Goal: Task Accomplishment & Management: Manage account settings

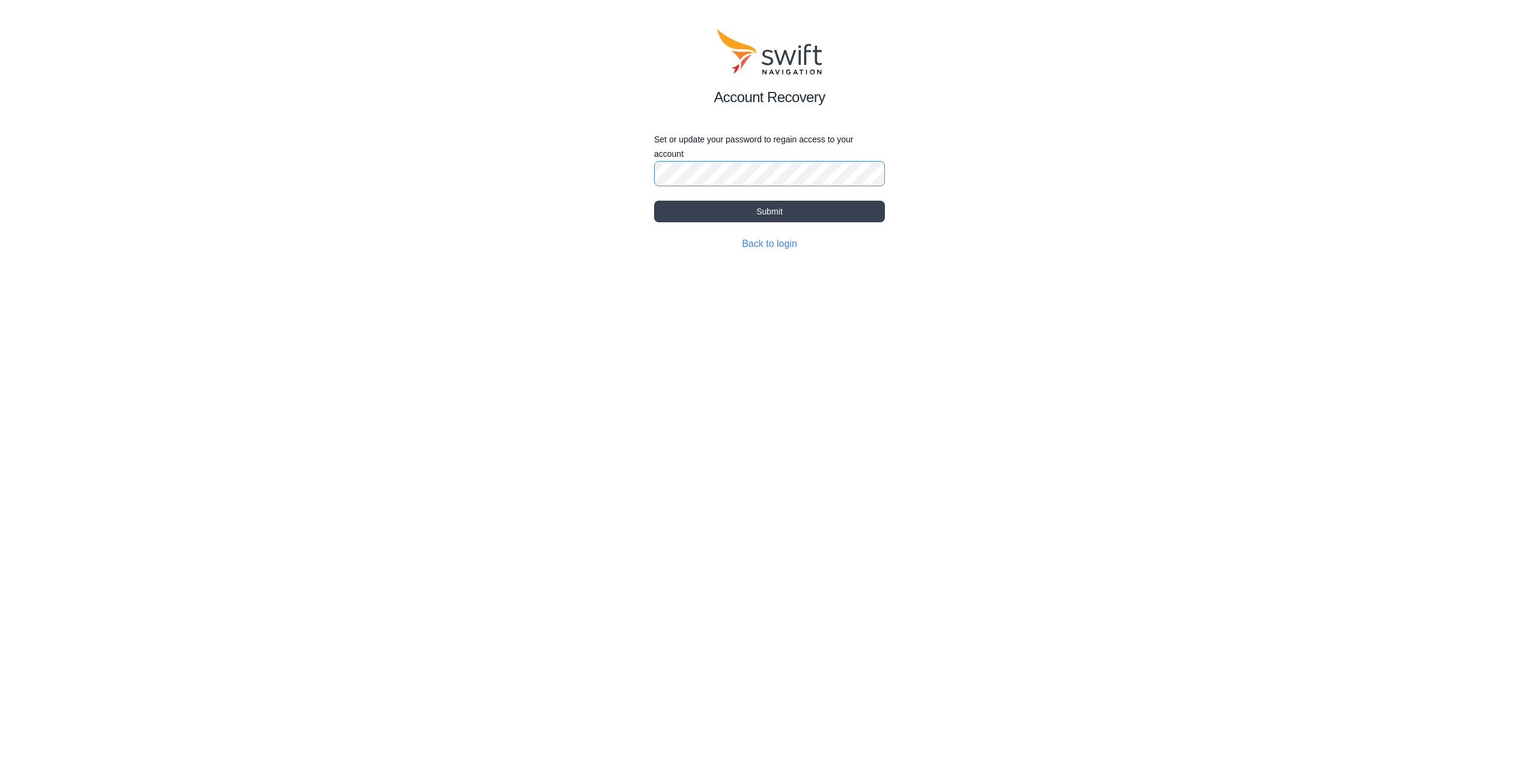
click at [0, 280] on com-1password-button at bounding box center [0, 280] width 0 height 0
click at [916, 173] on div "Account Recovery Set or update your password to regain access to your account S…" at bounding box center [769, 140] width 1539 height 280
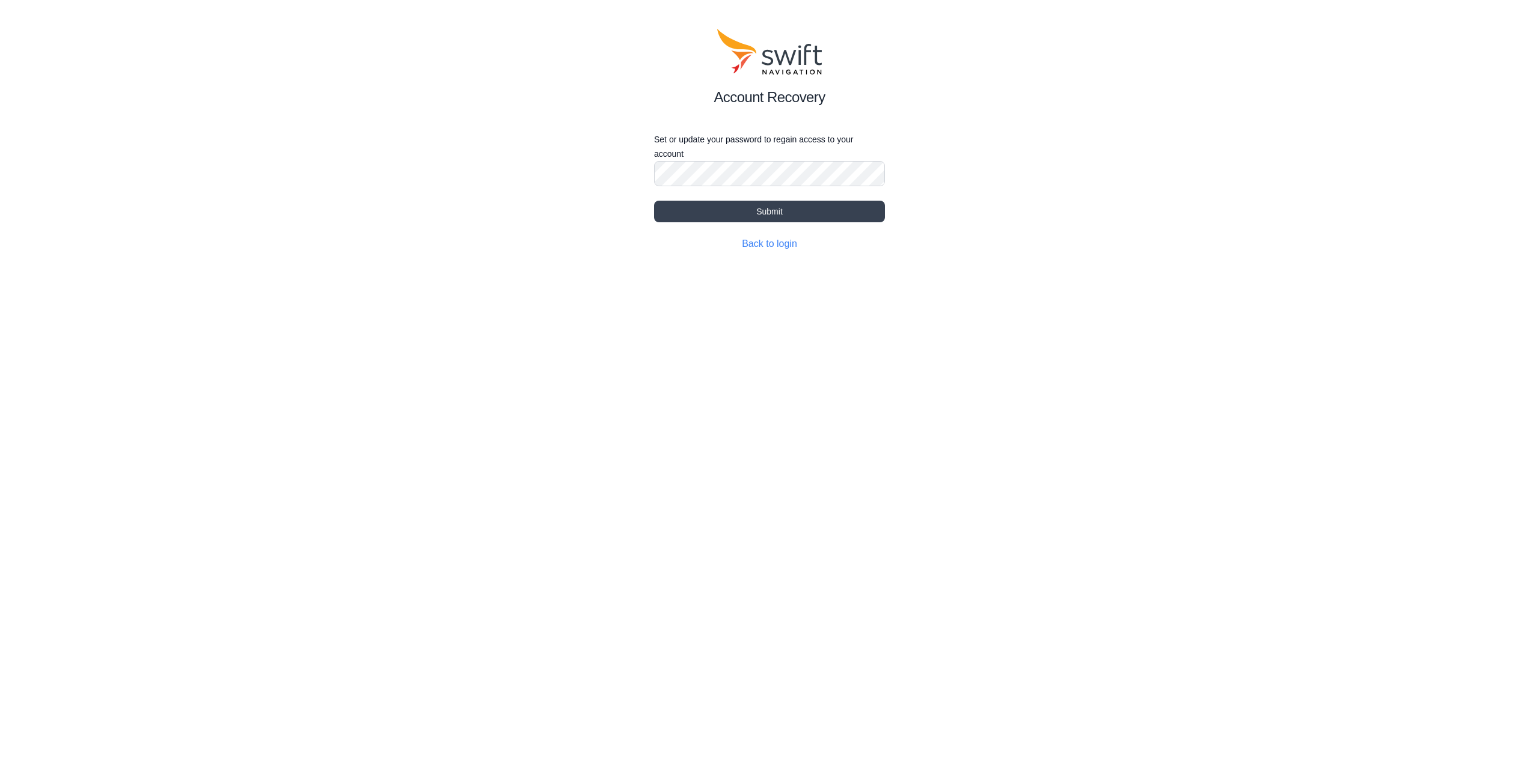
click at [1157, 279] on div "Account Recovery Set or update your password to regain access to your account S…" at bounding box center [769, 140] width 1539 height 280
click at [1089, 208] on div "Account Recovery Set or update your password to regain access to your account S…" at bounding box center [769, 140] width 1539 height 280
drag, startPoint x: 983, startPoint y: 250, endPoint x: 1033, endPoint y: 274, distance: 55.5
click at [1025, 272] on div "Account Recovery Set or update your password to regain access to your account S…" at bounding box center [769, 140] width 1539 height 280
click at [1042, 274] on div "Account Recovery Set or update your password to regain access to your account S…" at bounding box center [769, 140] width 1539 height 280
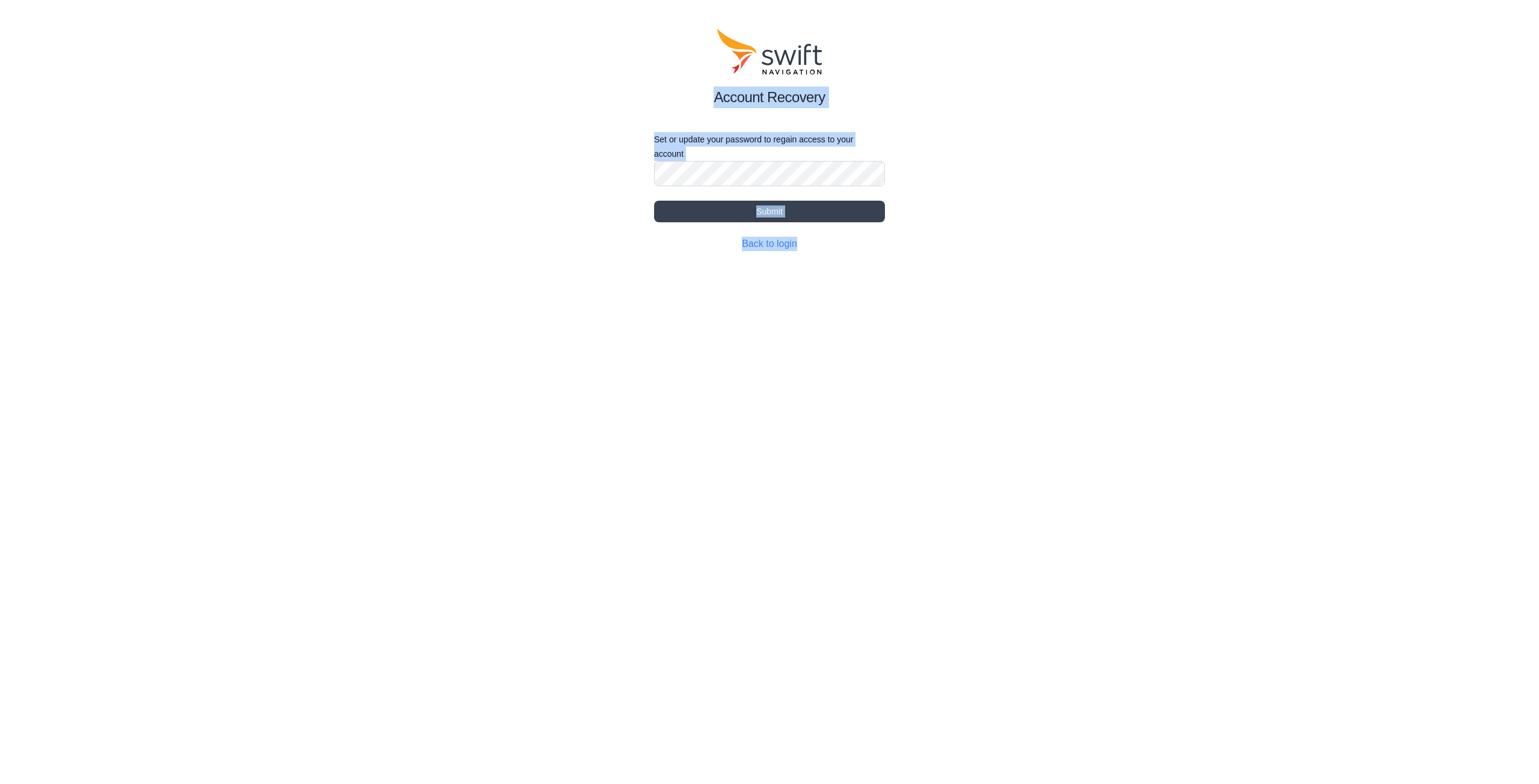
drag, startPoint x: 981, startPoint y: 293, endPoint x: 521, endPoint y: 49, distance: 520.7
click at [521, 49] on html "Account Recovery Set or update your password to regain access to your account S…" at bounding box center [769, 140] width 1539 height 280
click at [521, 49] on div "Account Recovery Set or update your password to regain access to your account S…" at bounding box center [769, 140] width 1539 height 280
drag, startPoint x: 566, startPoint y: 37, endPoint x: 1081, endPoint y: 319, distance: 587.2
click at [1081, 280] on html "Account Recovery Set or update your password to regain access to your account S…" at bounding box center [769, 140] width 1539 height 280
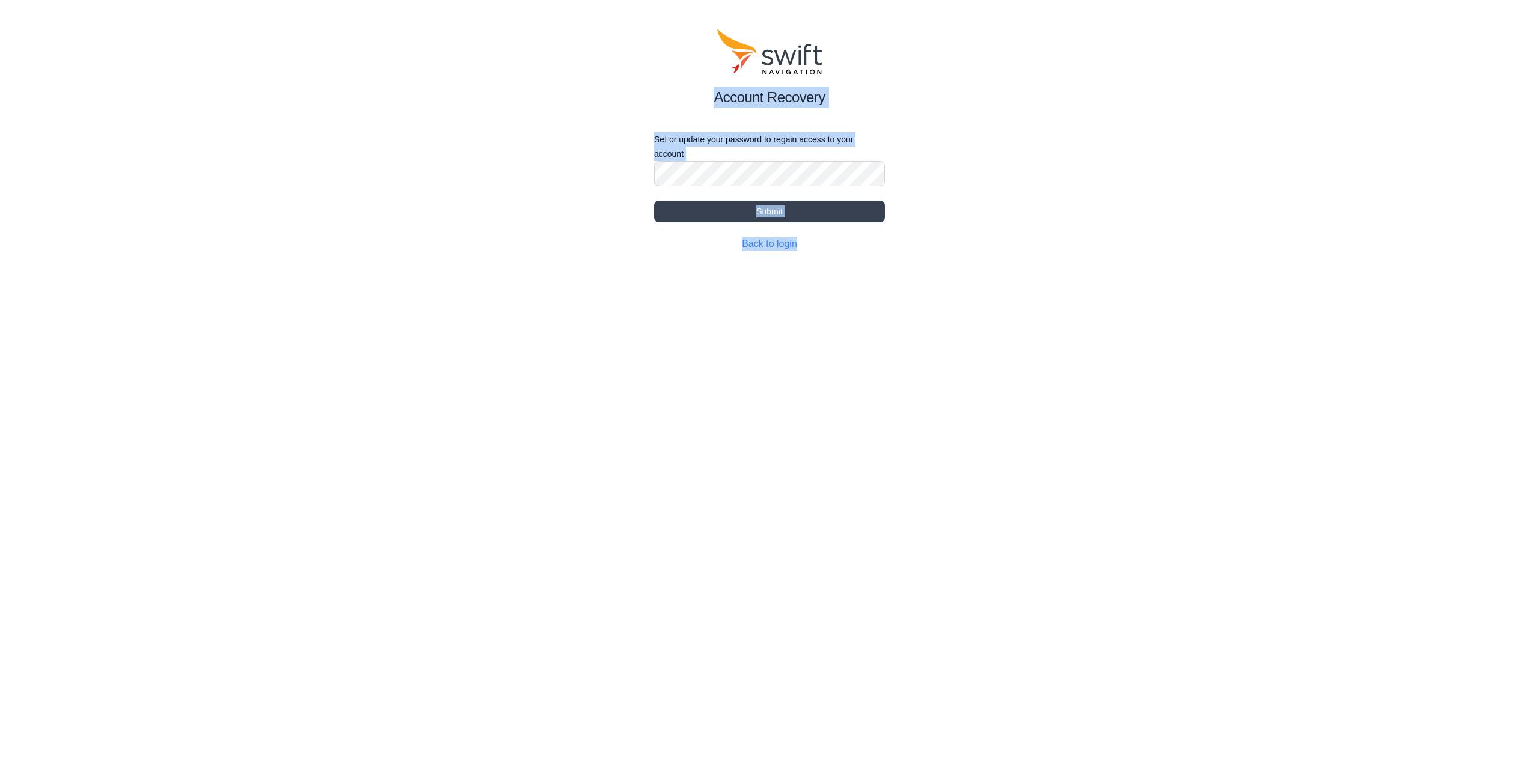
click at [1081, 280] on html "Account Recovery Set or update your password to regain access to your account S…" at bounding box center [769, 140] width 1539 height 280
click at [1104, 216] on div "Account Recovery Set or update your password to regain access to your account S…" at bounding box center [769, 140] width 1539 height 280
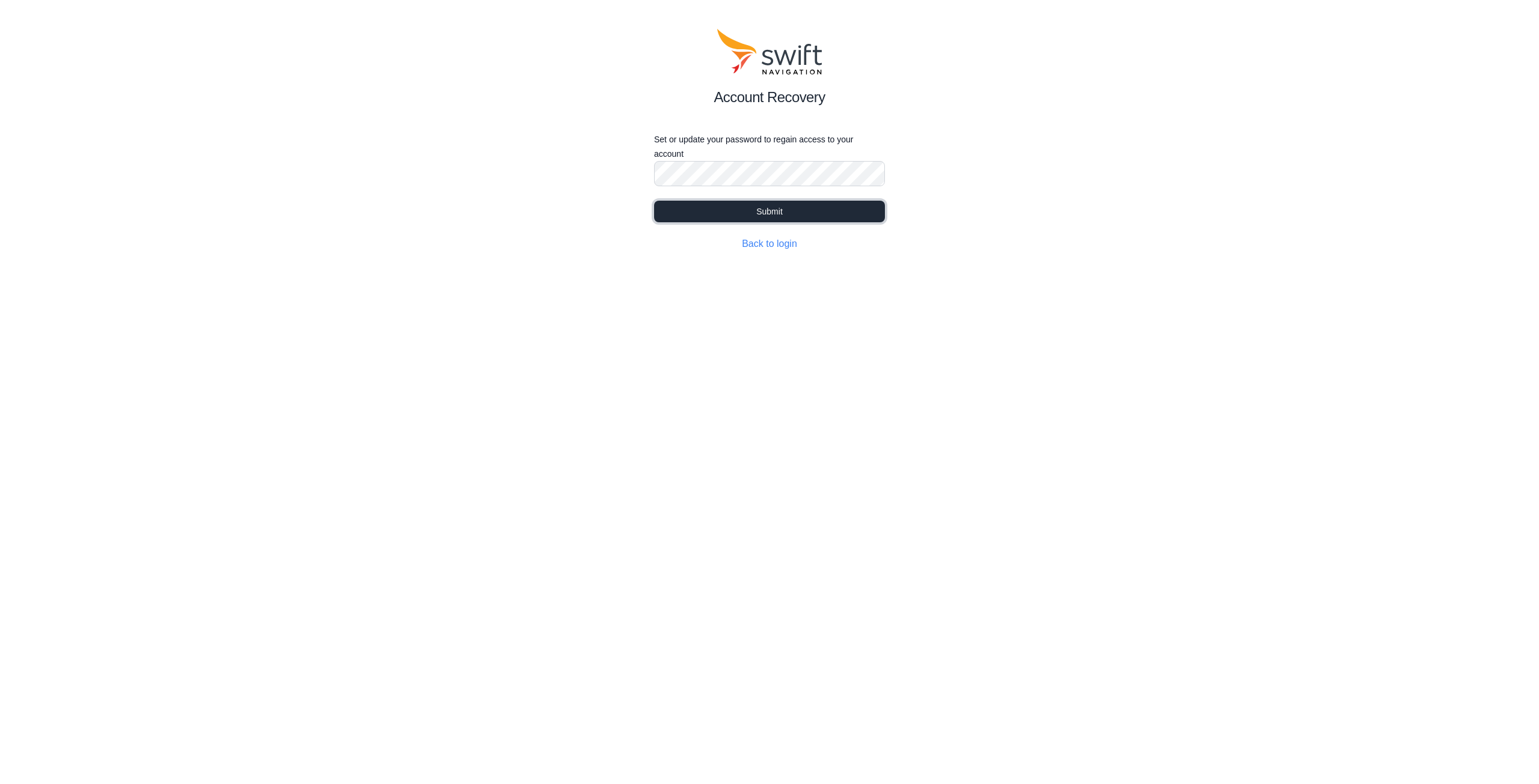
click at [793, 208] on button "Submit" at bounding box center [769, 211] width 231 height 21
click at [1103, 245] on div "Account Recovery Set or update your password to regain access to your account S…" at bounding box center [769, 140] width 1539 height 280
click at [828, 212] on button "Submit" at bounding box center [769, 211] width 231 height 21
click at [450, 195] on div "Account Recovery Set or update your password to regain access to your account S…" at bounding box center [769, 140] width 1539 height 280
click at [1012, 218] on div "Account Recovery Set or update your password to regain access to your account S…" at bounding box center [769, 140] width 1539 height 280
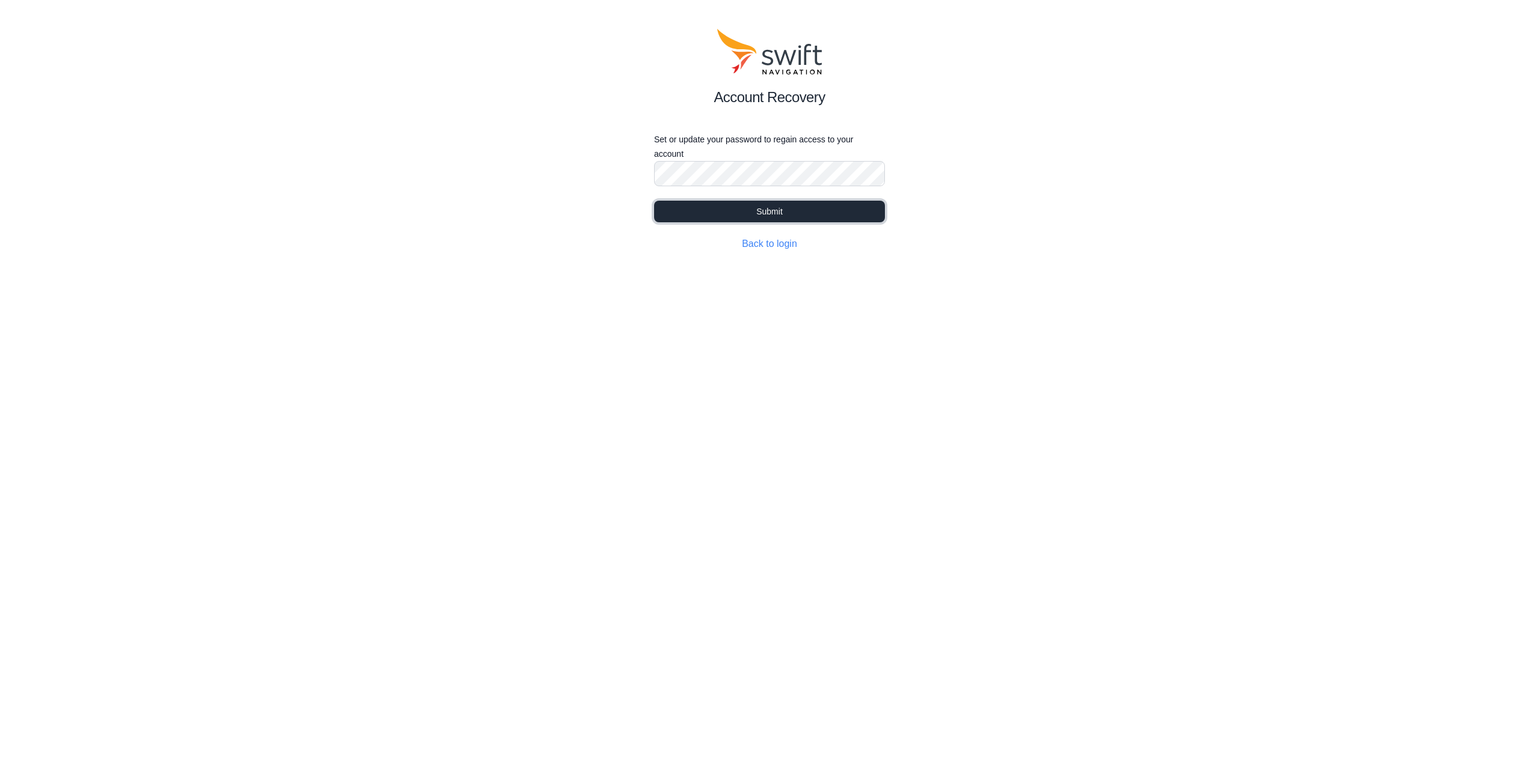
click at [867, 221] on button "Submit" at bounding box center [769, 211] width 231 height 21
click at [1094, 280] on html "Account Recovery Set or update your password to regain access to your account S…" at bounding box center [769, 140] width 1539 height 280
click at [729, 209] on button "Submit" at bounding box center [769, 211] width 231 height 21
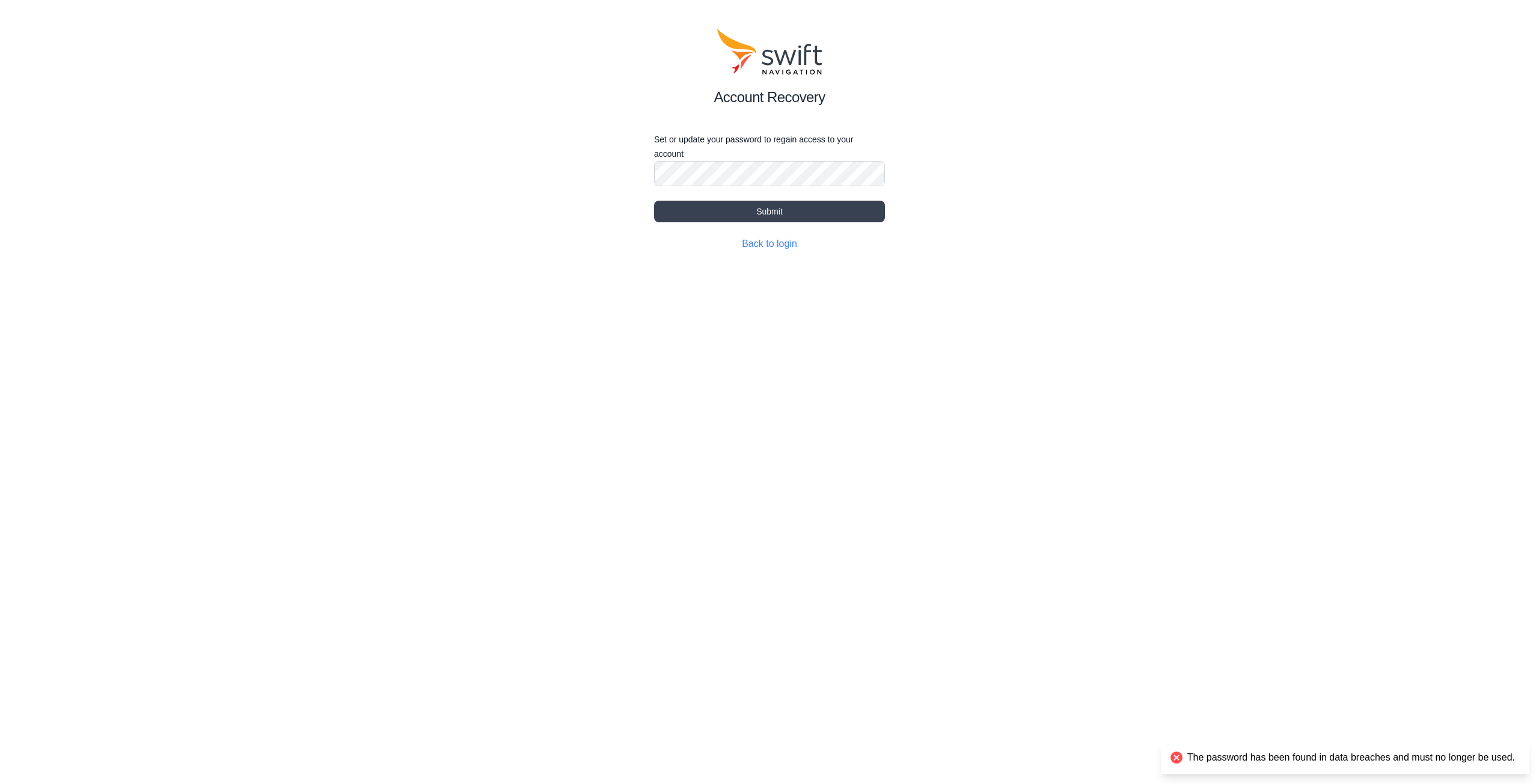
click at [480, 163] on div "Account Recovery Set or update your password to regain access to your account S…" at bounding box center [769, 140] width 1539 height 280
click at [1092, 232] on div "Account Recovery Set or update your password to regain access to your account S…" at bounding box center [769, 140] width 1539 height 280
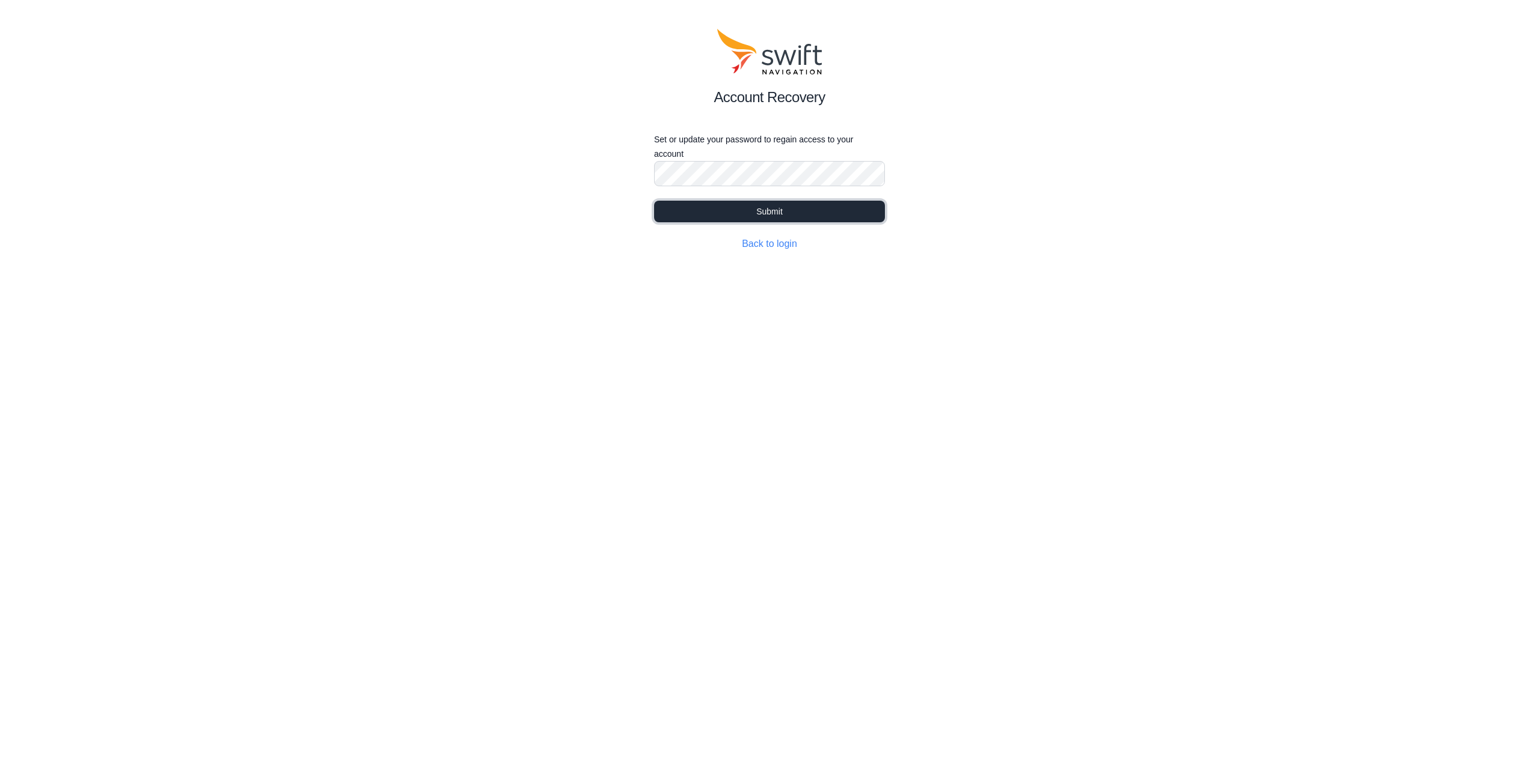
click at [753, 207] on button "Submit" at bounding box center [769, 211] width 231 height 21
select select
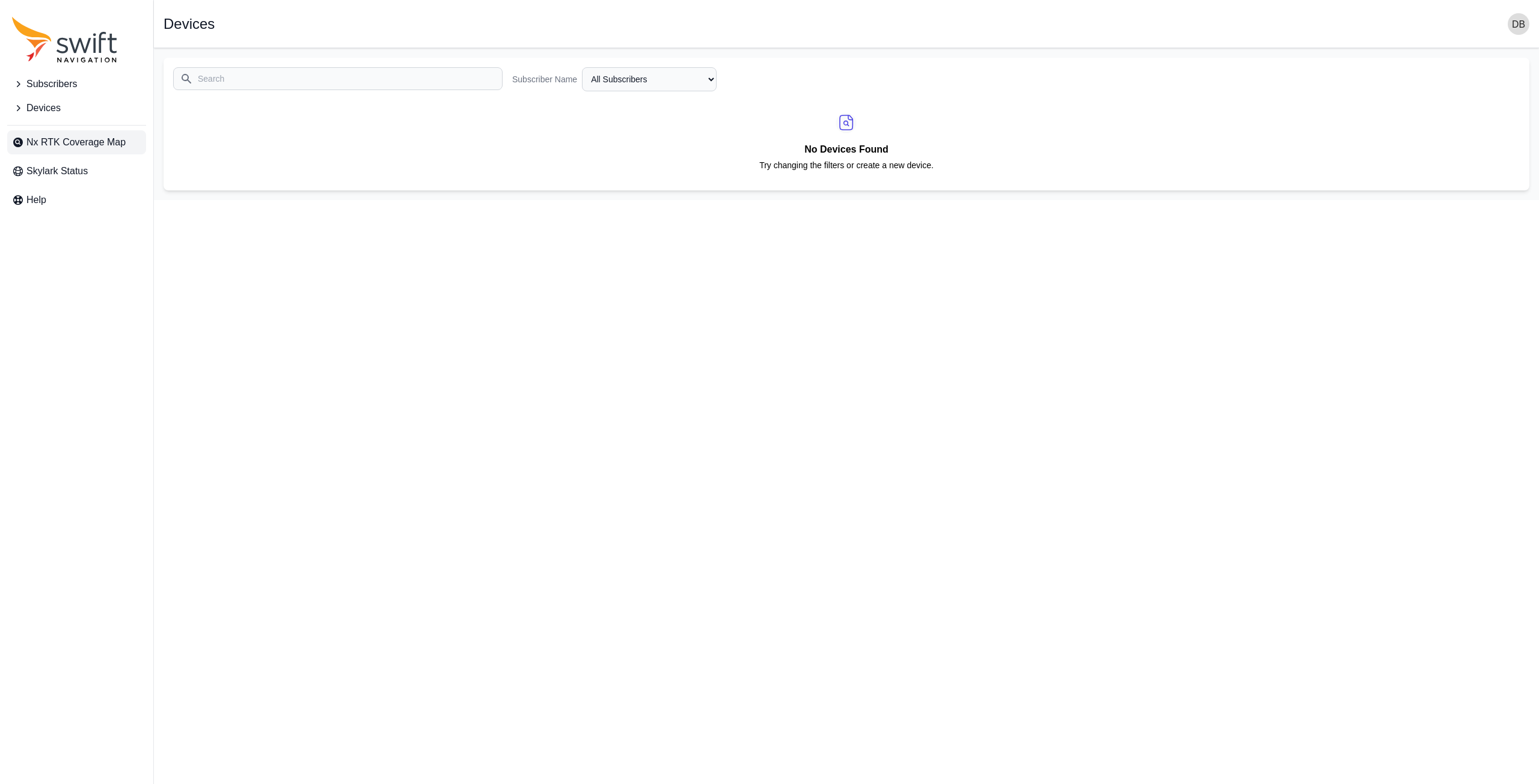
click at [101, 136] on span "Nx RTK Coverage Map" at bounding box center [76, 142] width 99 height 14
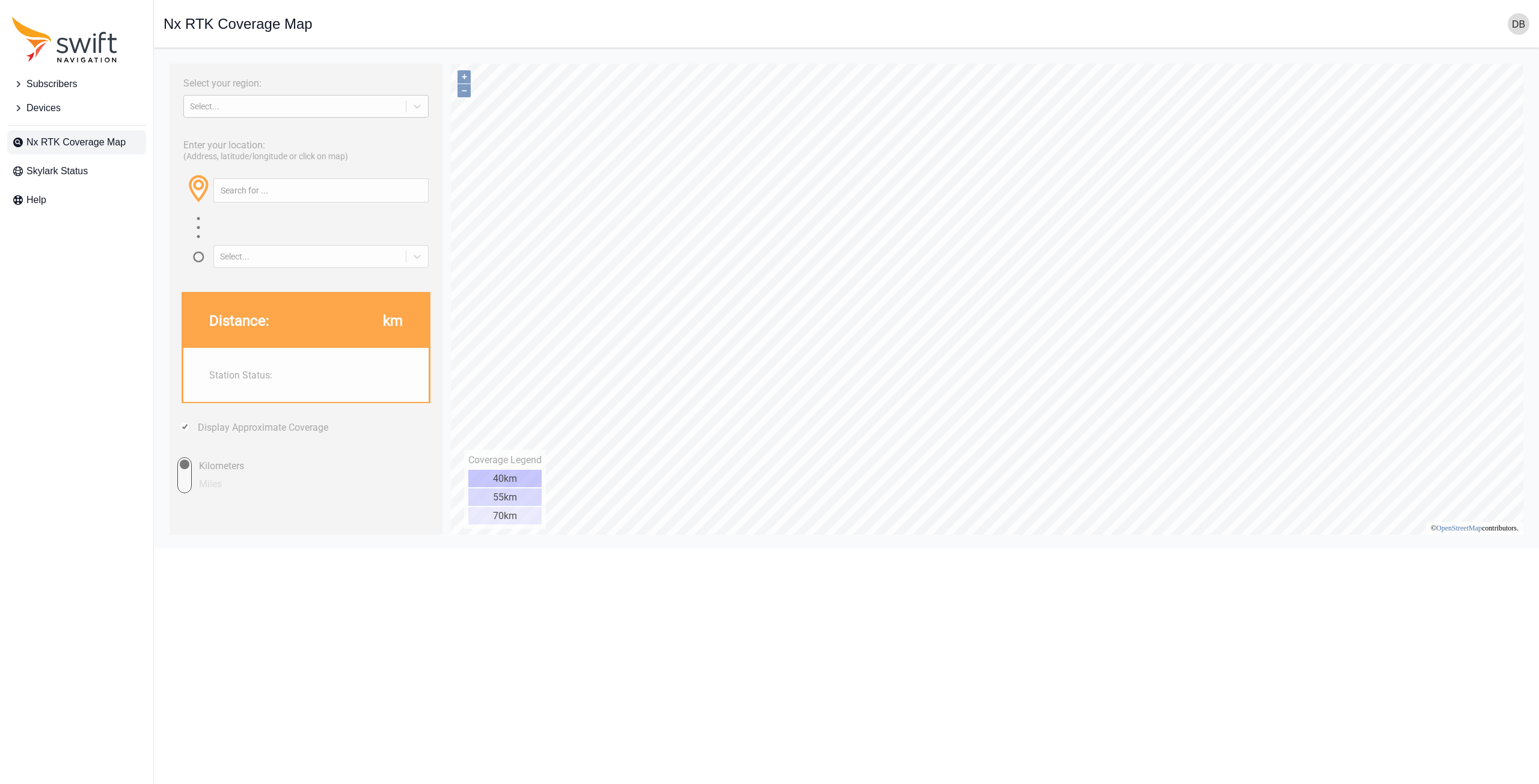
click at [334, 106] on div "Select..." at bounding box center [295, 106] width 210 height 9
click at [286, 152] on div "NORTH AMERICA" at bounding box center [306, 153] width 245 height 19
click at [338, 102] on div "NORTH AMERICA" at bounding box center [295, 106] width 210 height 9
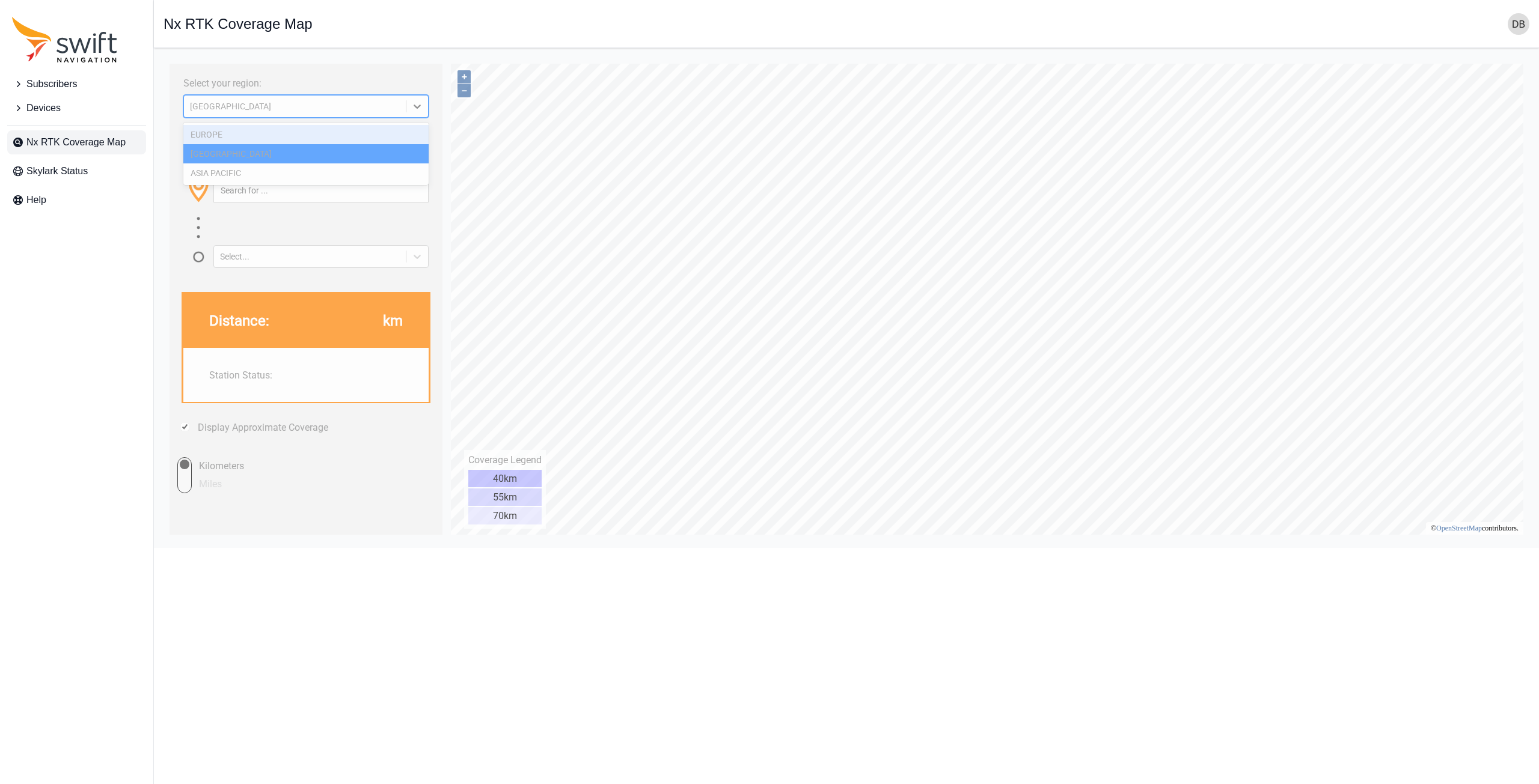
click at [303, 136] on div "EUROPE" at bounding box center [306, 135] width 245 height 19
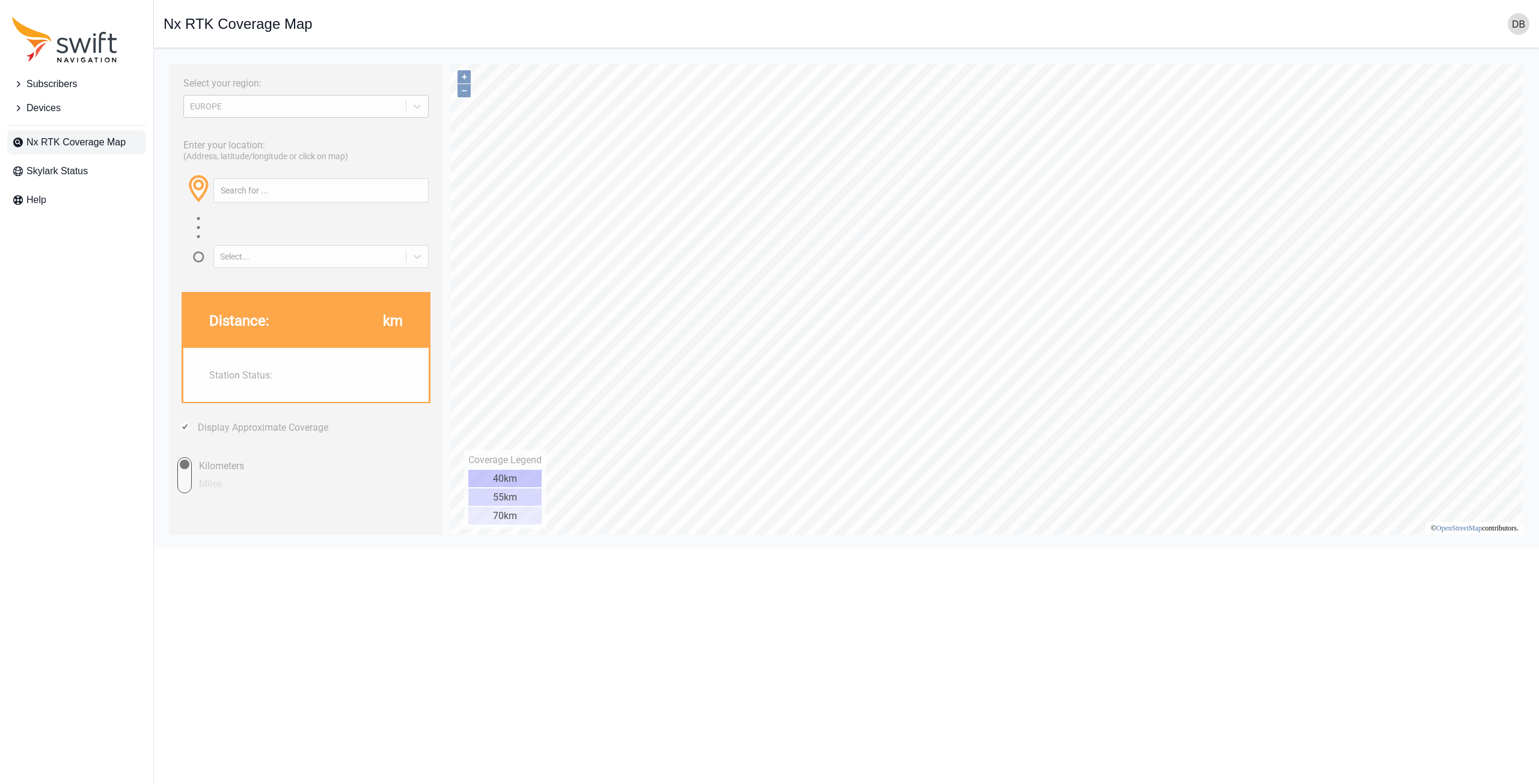
click at [361, 108] on div "EUROPE" at bounding box center [295, 106] width 210 height 9
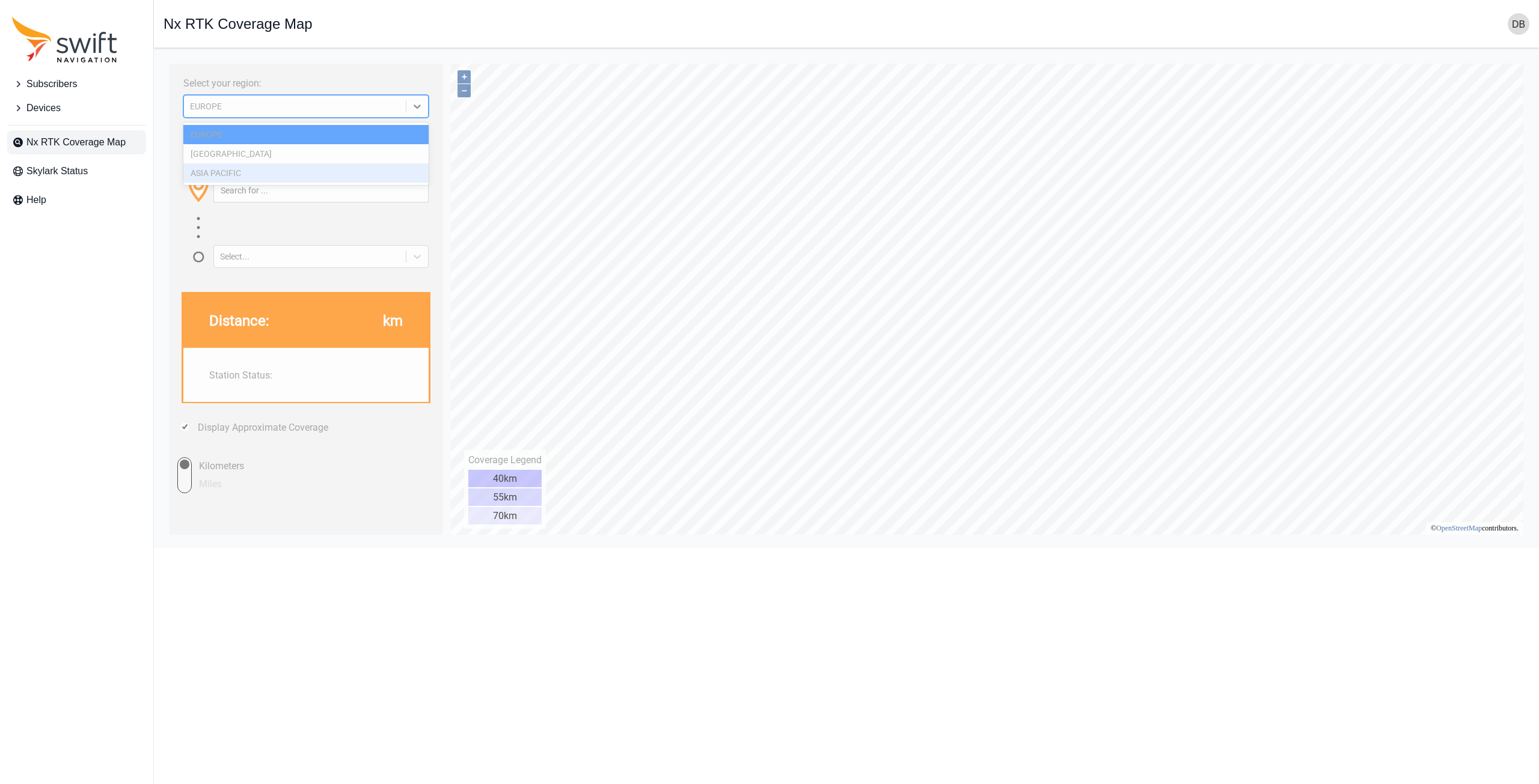
click at [289, 169] on div "ASIA PACIFIC" at bounding box center [306, 173] width 245 height 19
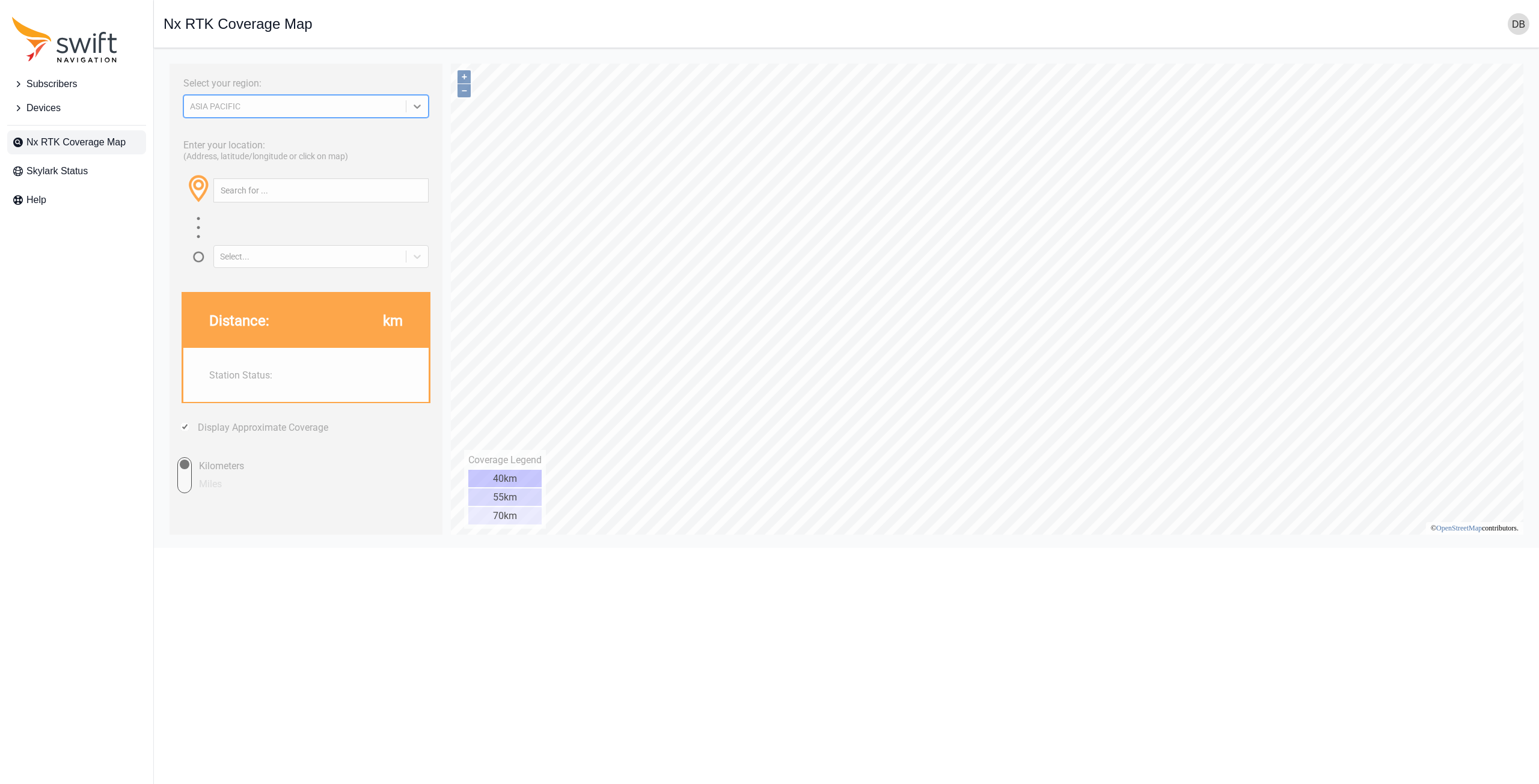
click at [347, 97] on div "ASIA PACIFIC" at bounding box center [306, 106] width 245 height 23
click at [281, 152] on div "NORTH AMERICA" at bounding box center [306, 153] width 245 height 19
click at [67, 170] on span "Skylark Status" at bounding box center [57, 171] width 61 height 14
click at [60, 75] on button "Subscribers" at bounding box center [76, 84] width 139 height 24
click at [46, 107] on span "View Subscribers" at bounding box center [58, 108] width 93 height 14
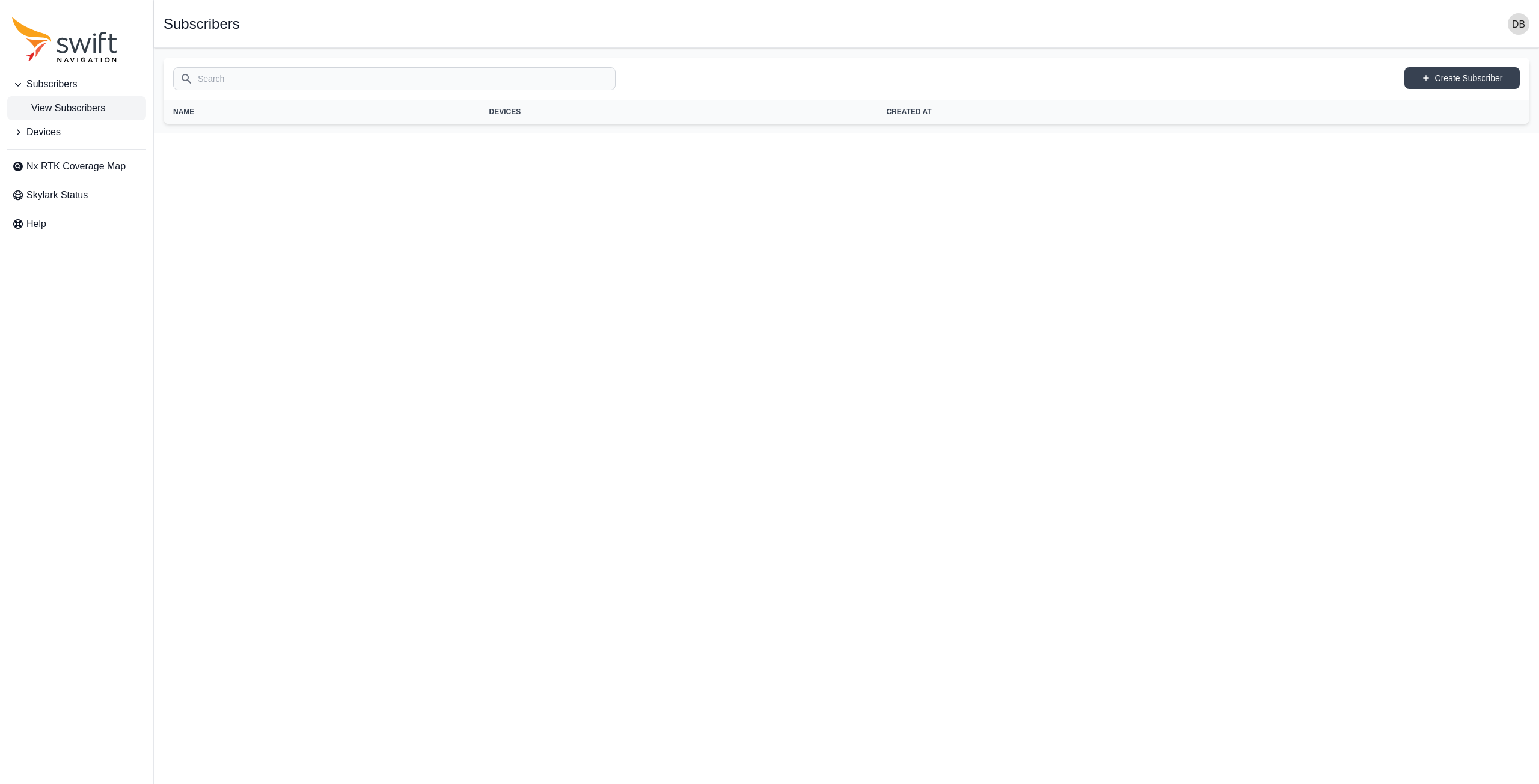
click at [34, 133] on span "Devices" at bounding box center [43, 132] width 34 height 14
click at [65, 187] on span "Nx RTK Coverage Map" at bounding box center [76, 190] width 99 height 14
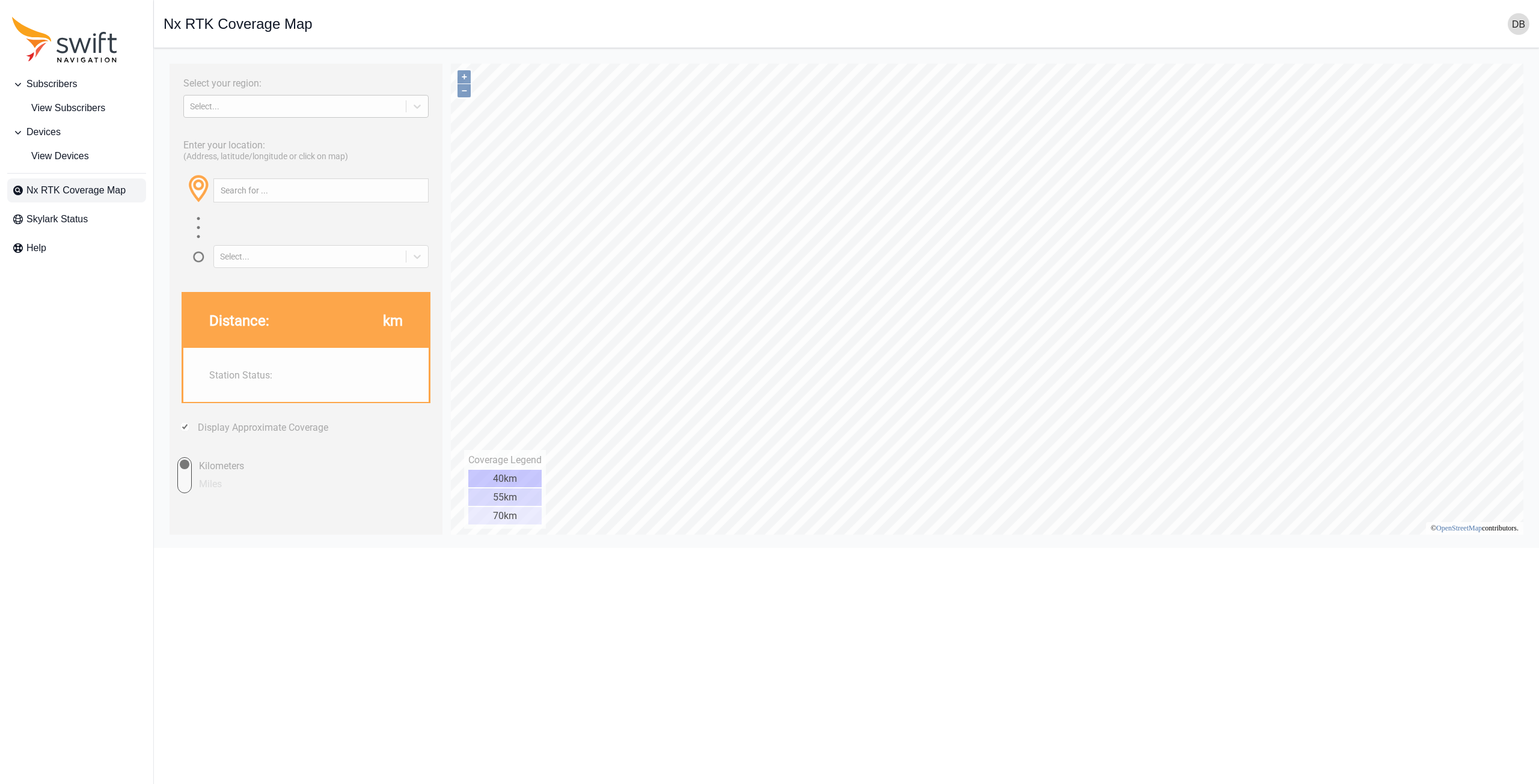
click at [296, 114] on div "Select..." at bounding box center [306, 106] width 245 height 23
click at [279, 150] on div "NORTH AMERICA" at bounding box center [306, 153] width 245 height 19
drag, startPoint x: 436, startPoint y: 49, endPoint x: 1069, endPoint y: 590, distance: 832.7
click at [1069, 548] on html "Subscribers View Subscribers Devices View Devices Nx RTK Coverage Map Skylark S…" at bounding box center [769, 274] width 1539 height 548
click at [53, 119] on link "View Subscribers" at bounding box center [76, 108] width 139 height 24
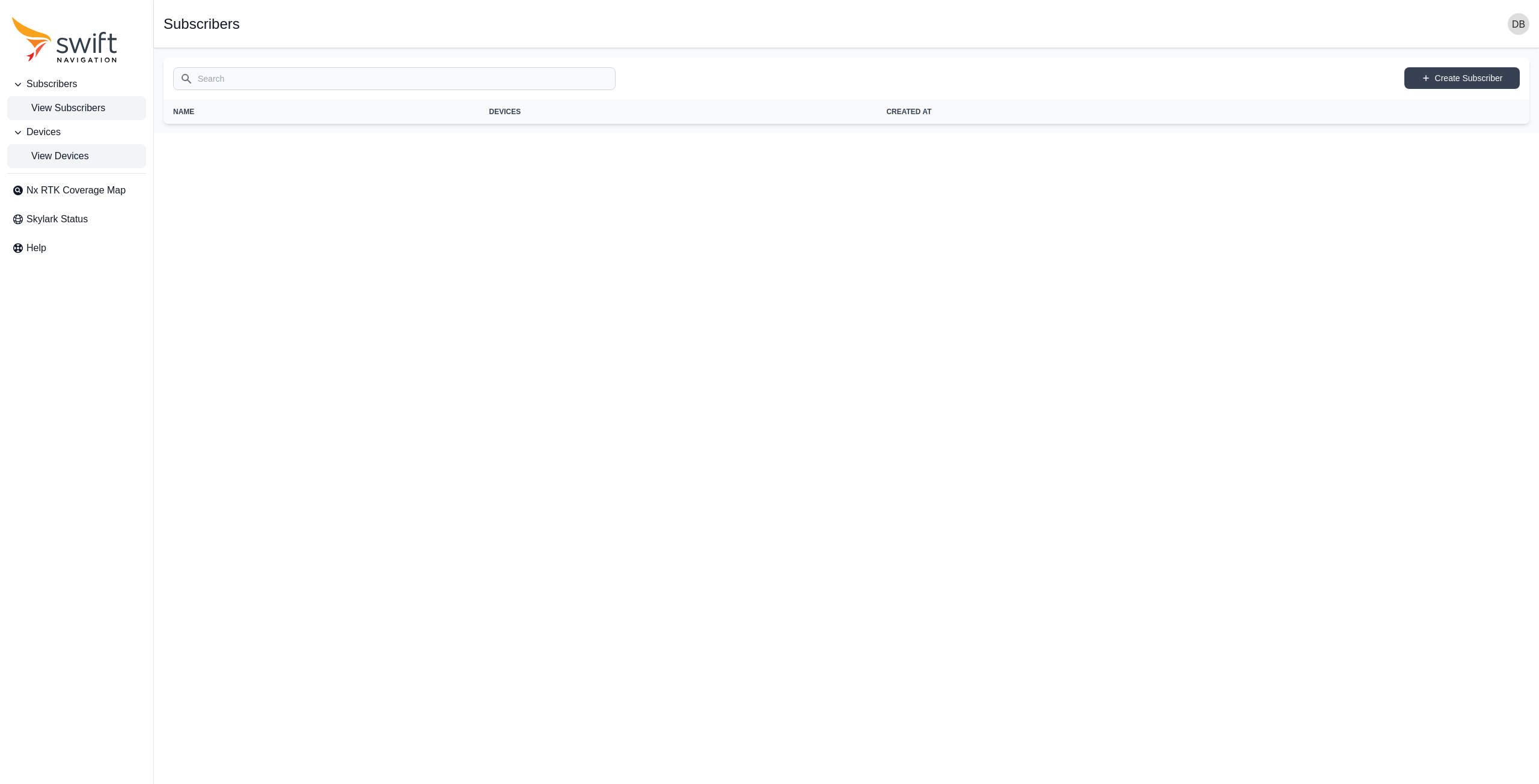
click at [89, 163] on link "View Devices" at bounding box center [76, 156] width 139 height 24
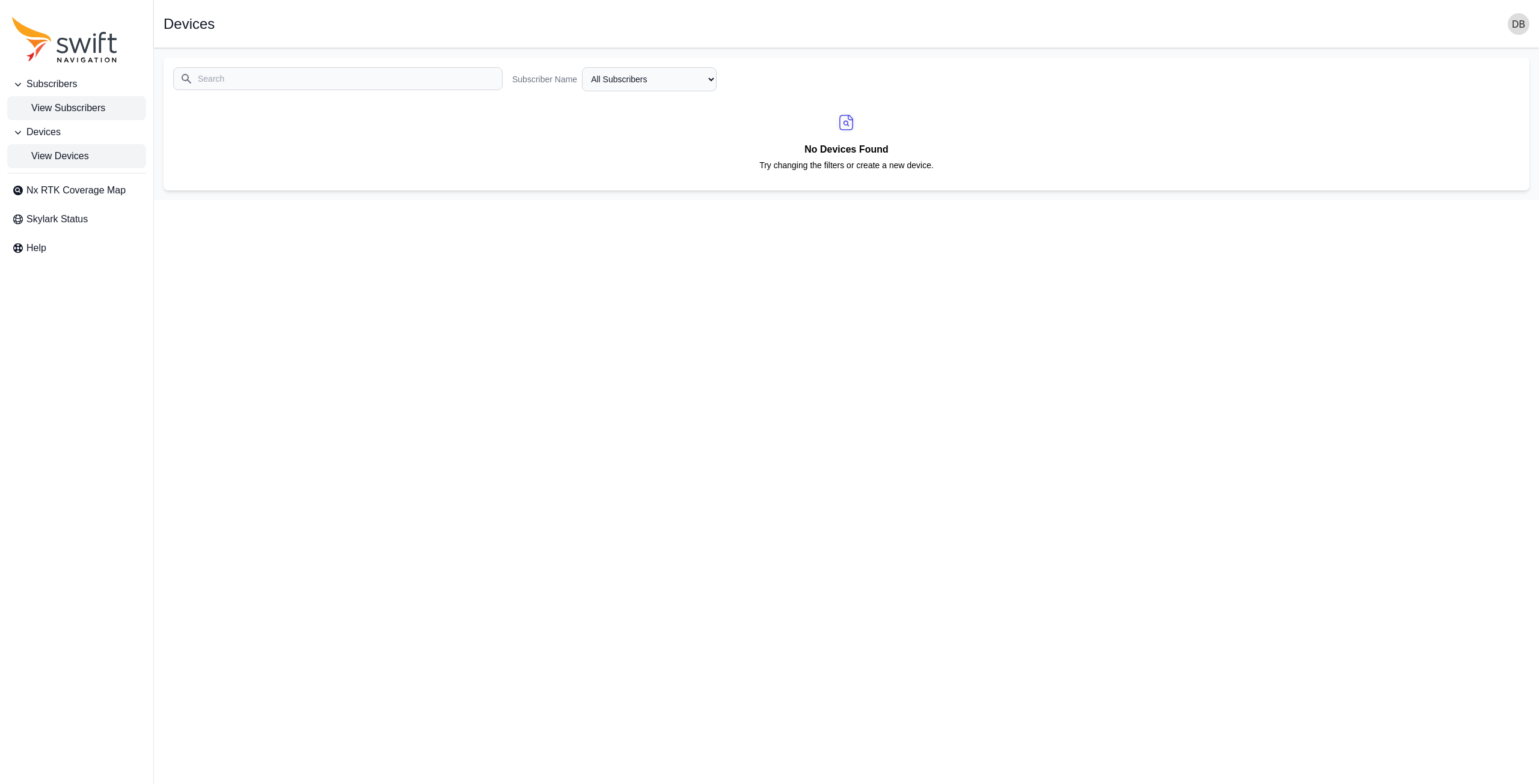
click at [69, 107] on span "View Subscribers" at bounding box center [58, 108] width 93 height 14
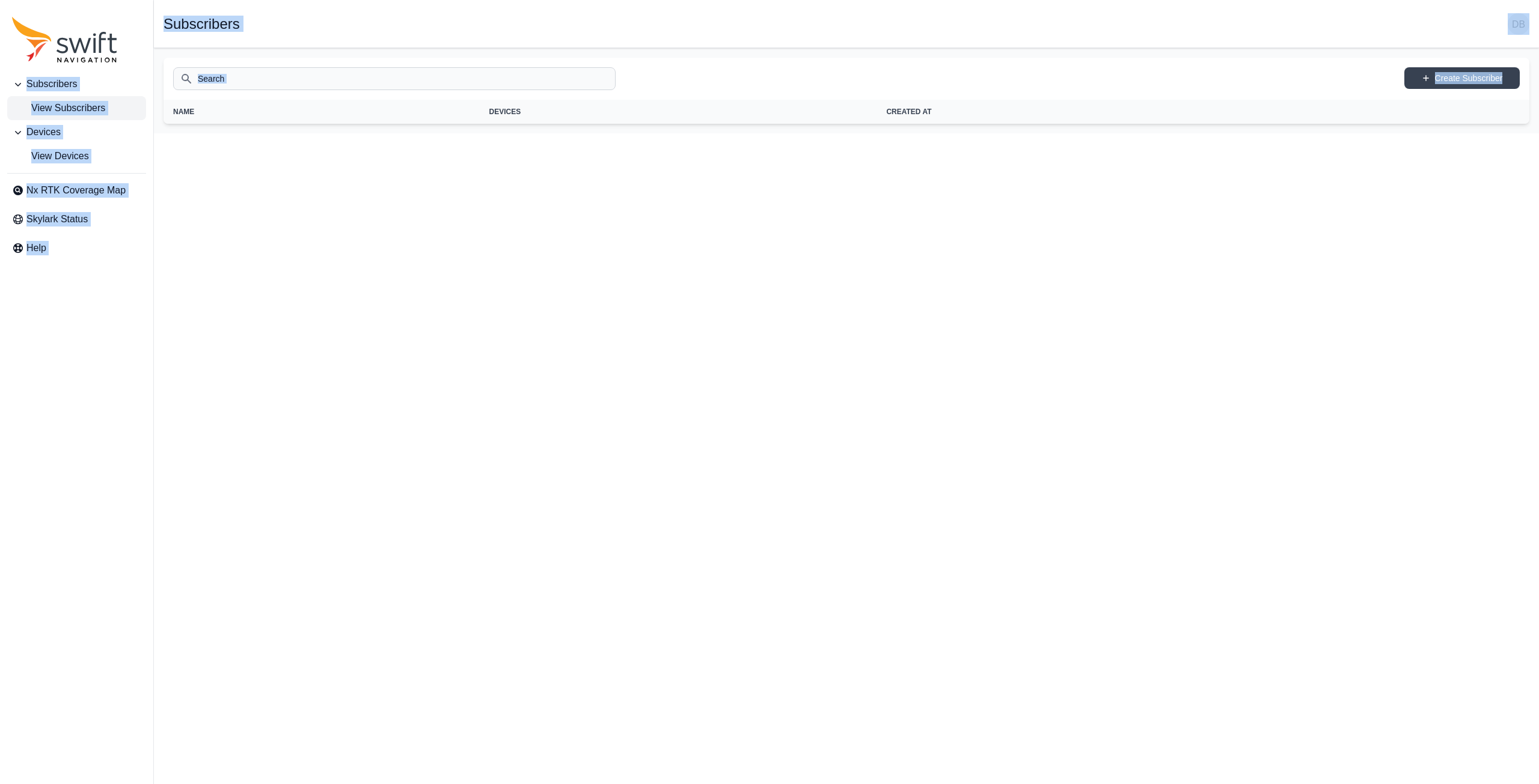
drag, startPoint x: 388, startPoint y: 252, endPoint x: 0, endPoint y: 5, distance: 459.9
click at [0, 5] on html "Subscribers View Subscribers Devices View Devices Nx RTK Coverage Map Skylark S…" at bounding box center [769, 67] width 1539 height 133
drag, startPoint x: 3, startPoint y: 7, endPoint x: 607, endPoint y: 376, distance: 707.8
click at [607, 133] on html "Subscribers View Subscribers Devices View Devices Nx RTK Coverage Map Skylark S…" at bounding box center [769, 67] width 1539 height 133
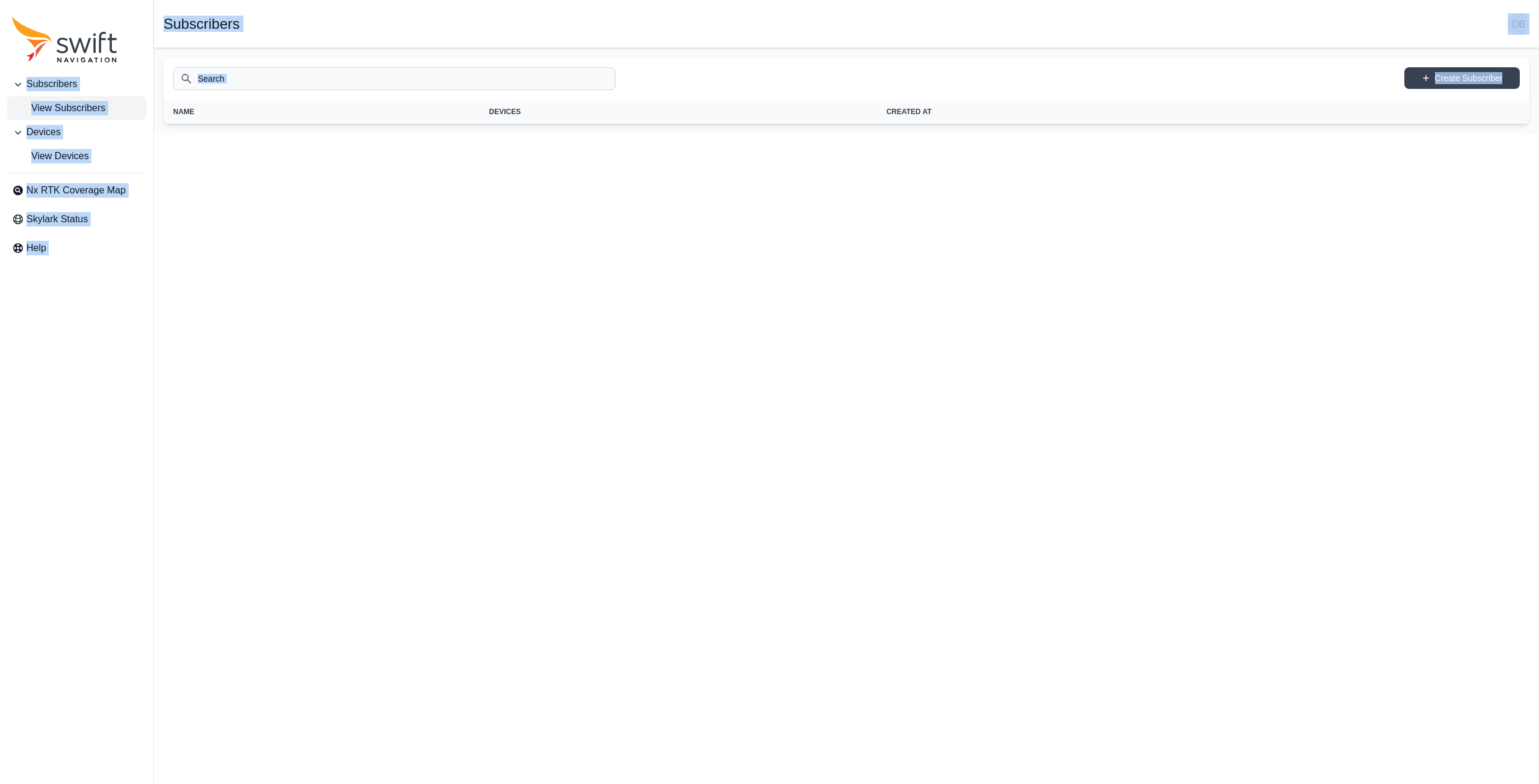
drag, startPoint x: 964, startPoint y: 386, endPoint x: 0, endPoint y: 10, distance: 1034.7
click at [0, 10] on html "Subscribers View Subscribers Devices View Devices Nx RTK Coverage Map Skylark S…" at bounding box center [769, 67] width 1539 height 133
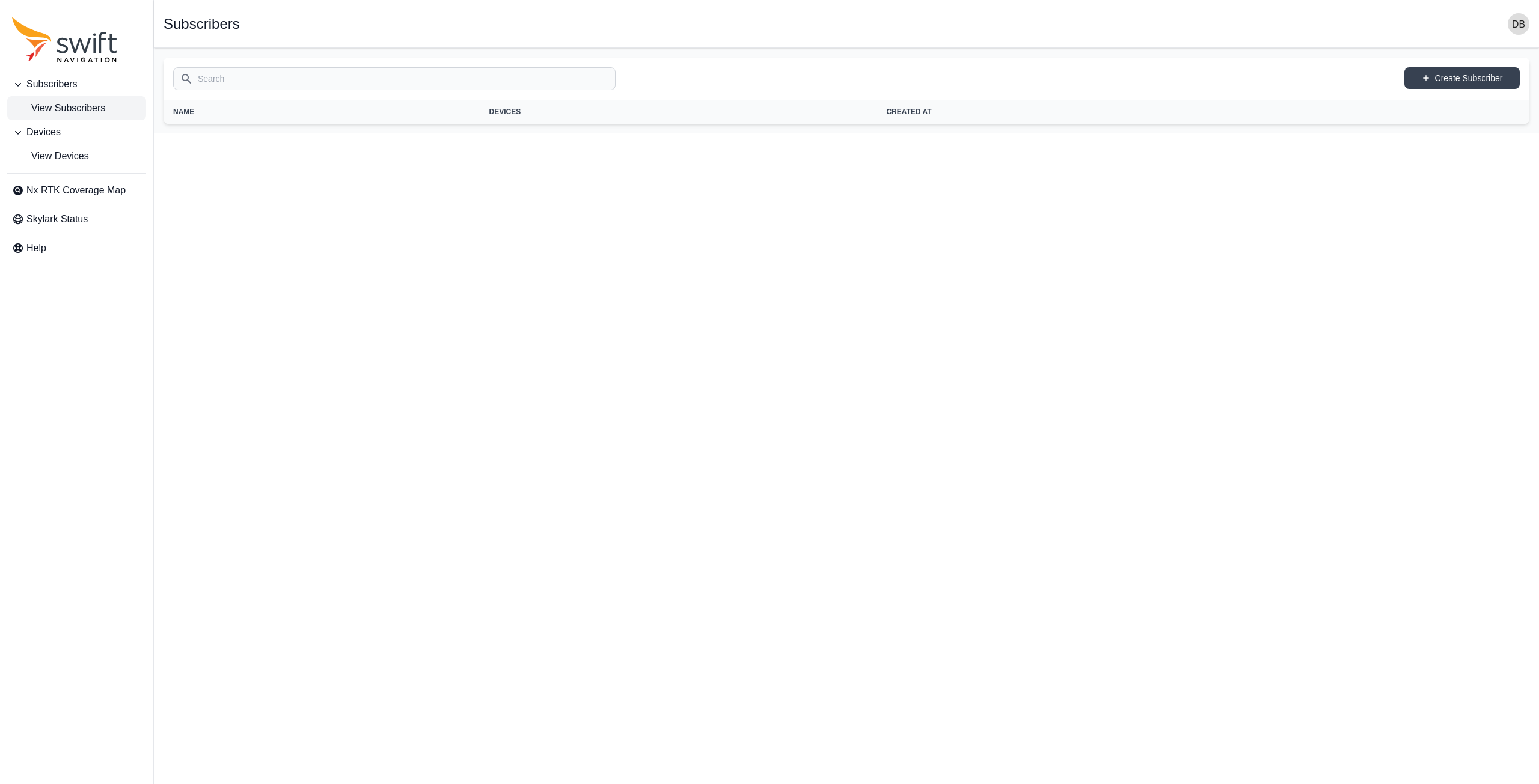
click at [10, 7] on div "Subscribers View Subscribers Devices View Devices Nx RTK Coverage Map Skylark S…" at bounding box center [77, 392] width 153 height 784
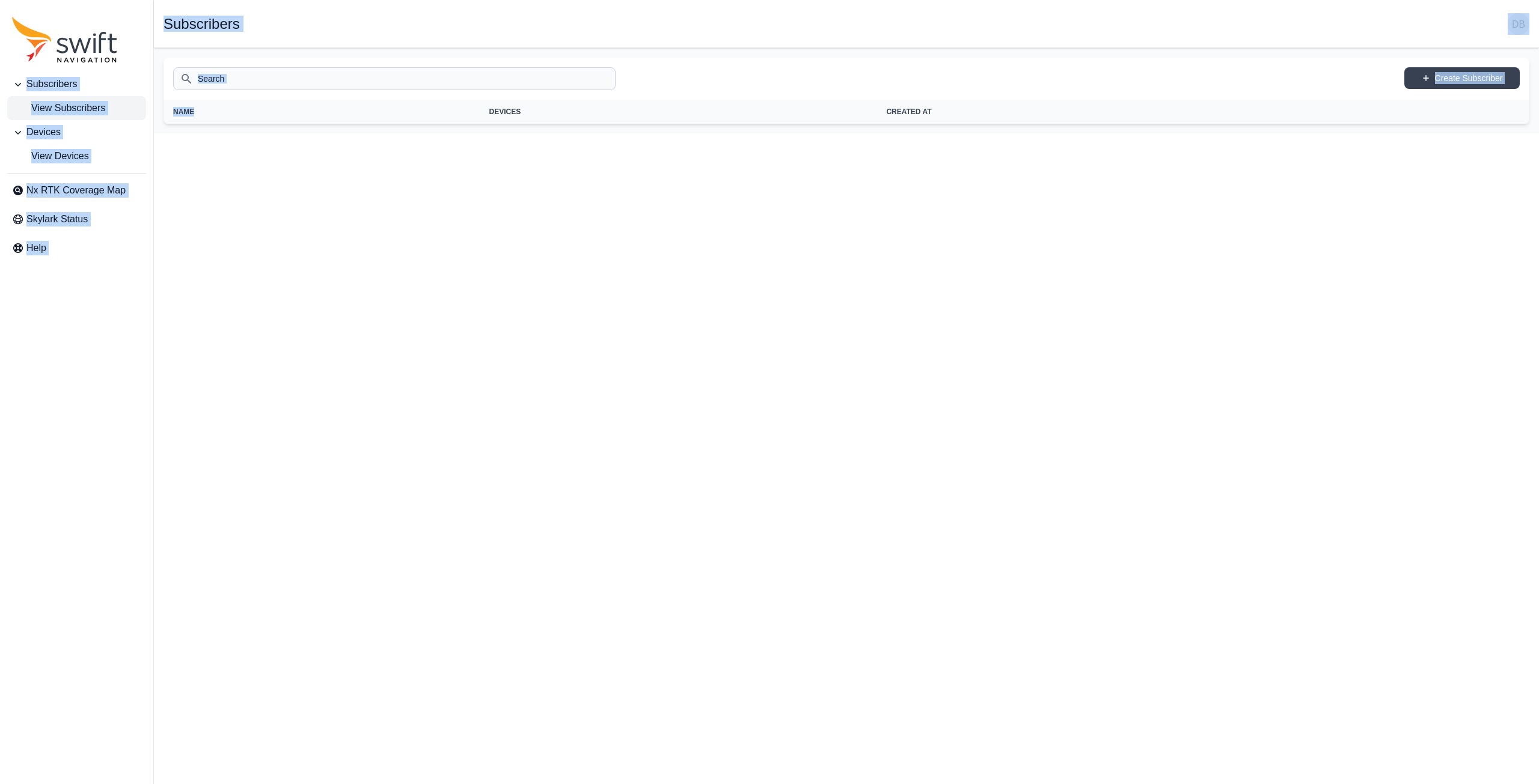
drag, startPoint x: 10, startPoint y: 7, endPoint x: 567, endPoint y: 312, distance: 635.0
click at [567, 133] on html "Subscribers View Subscribers Devices View Devices Nx RTK Coverage Map Skylark S…" at bounding box center [769, 67] width 1539 height 133
drag, startPoint x: 3, startPoint y: 7, endPoint x: 1129, endPoint y: 144, distance: 1134.3
click at [1129, 133] on html "Subscribers View Subscribers Devices View Devices Nx RTK Coverage Map Skylark S…" at bounding box center [769, 67] width 1539 height 133
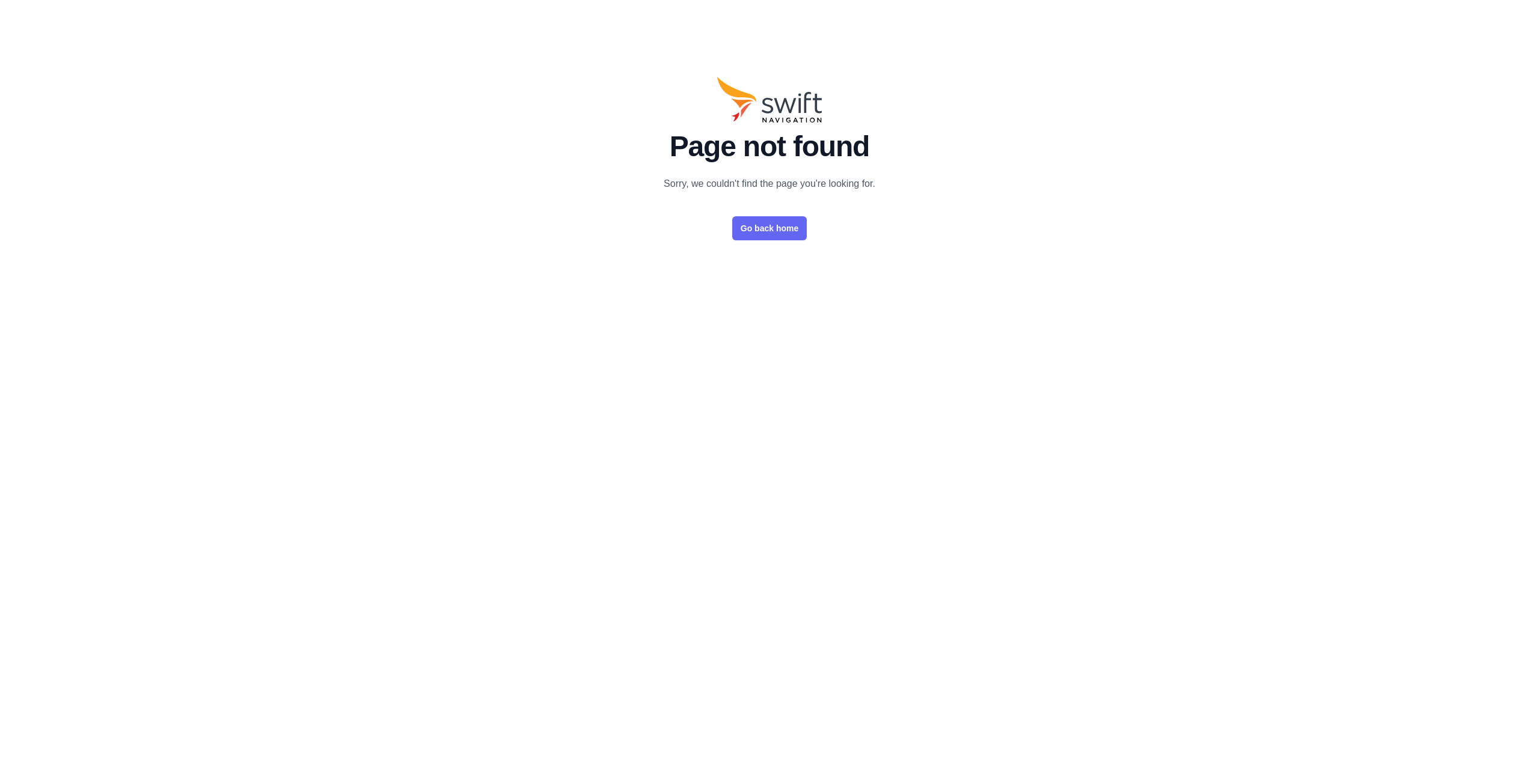
click at [767, 224] on link "Go back home" at bounding box center [769, 228] width 75 height 24
